Goal: Find specific page/section: Find specific page/section

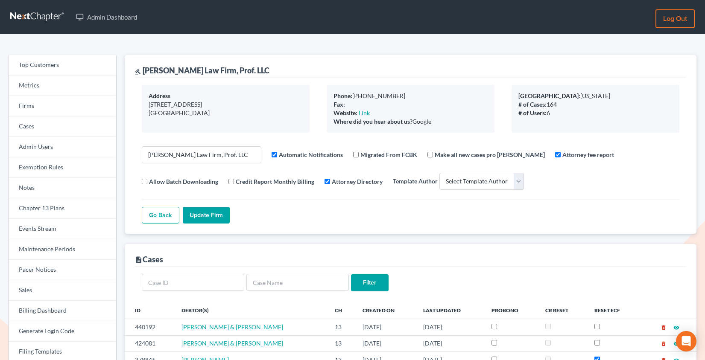
select select
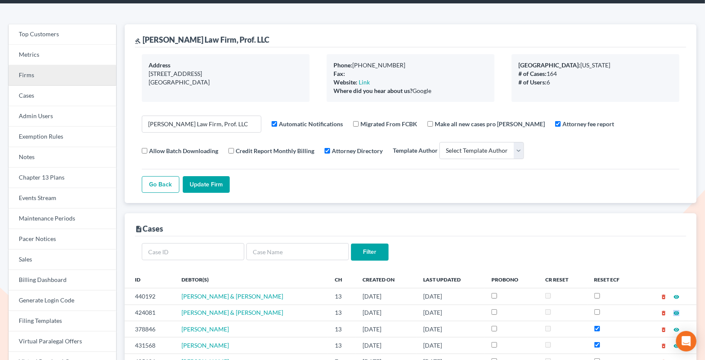
click at [41, 77] on link "Firms" at bounding box center [63, 75] width 108 height 20
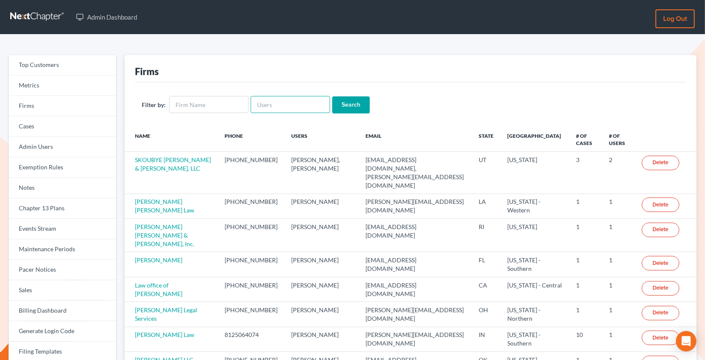
click at [282, 105] on input "text" at bounding box center [290, 104] width 79 height 17
paste input "[PERSON_NAME][EMAIL_ADDRESS][DOMAIN_NAME]"
type input "[PERSON_NAME][EMAIL_ADDRESS][DOMAIN_NAME]"
click at [332, 96] on input "Search" at bounding box center [351, 104] width 38 height 17
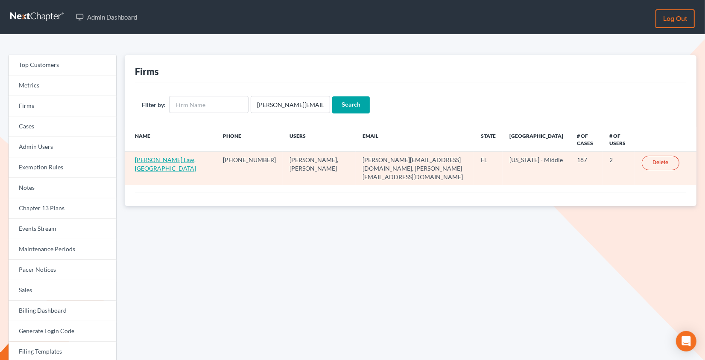
click at [145, 160] on link "Carmona Law, PA" at bounding box center [165, 164] width 61 height 16
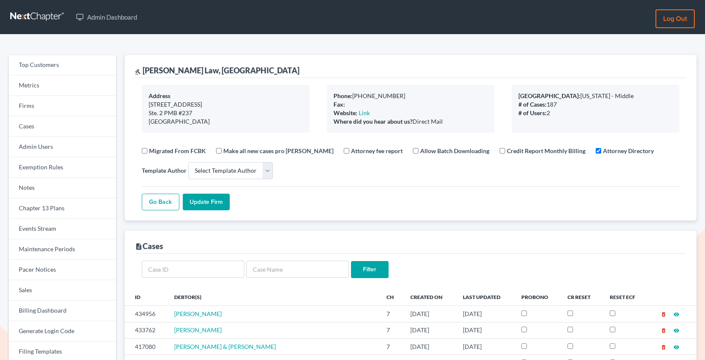
select select
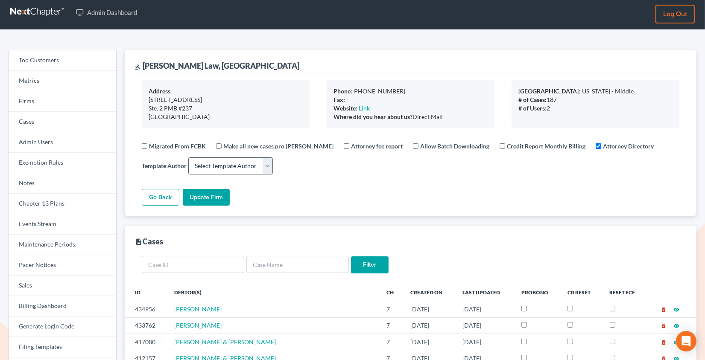
scroll to position [12, 0]
